Goal: Task Accomplishment & Management: Manage account settings

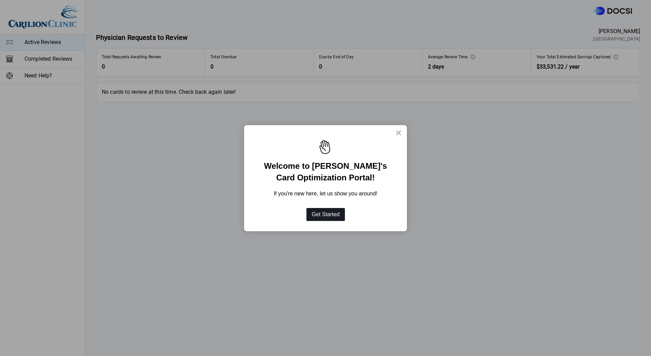
click at [337, 215] on button "Get Started" at bounding box center [326, 214] width 39 height 13
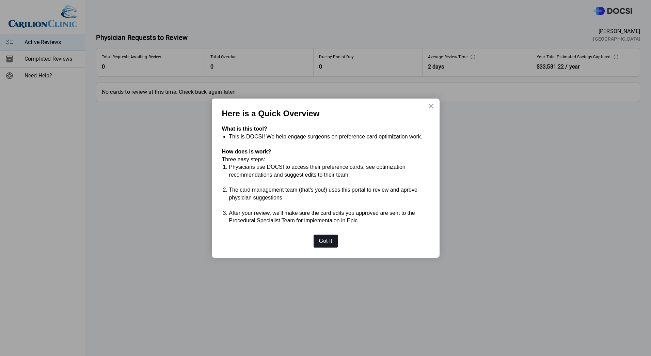
click at [327, 244] on button "Got It" at bounding box center [326, 240] width 24 height 13
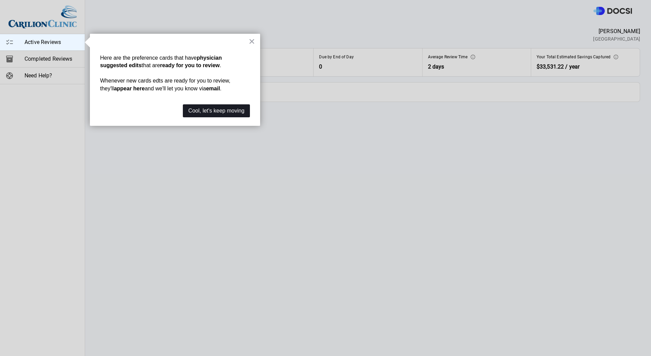
click at [220, 109] on button "Cool, let's keep moving" at bounding box center [216, 110] width 67 height 13
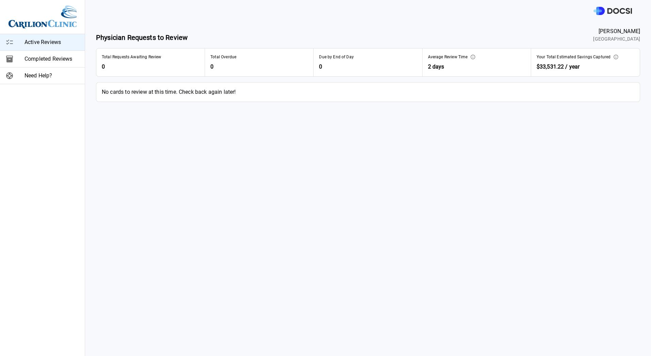
click at [49, 42] on span "Active Reviews" at bounding box center [52, 42] width 55 height 8
click at [52, 61] on span "Completed Reviews" at bounding box center [52, 59] width 55 height 8
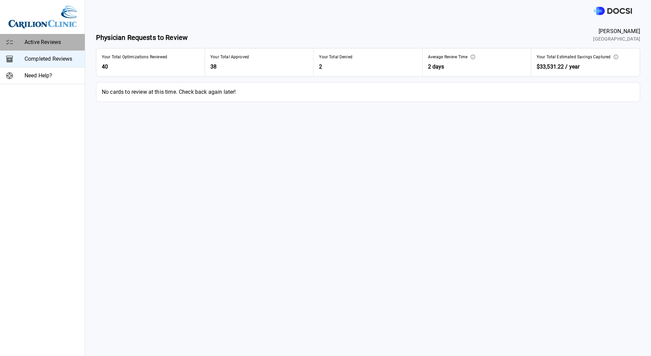
click at [44, 43] on span "Active Reviews" at bounding box center [52, 42] width 55 height 8
click at [105, 66] on span "40" at bounding box center [150, 67] width 97 height 8
click at [115, 58] on span "Your Total Optimizations Reviewed" at bounding box center [134, 57] width 65 height 6
